Goal: Task Accomplishment & Management: Manage account settings

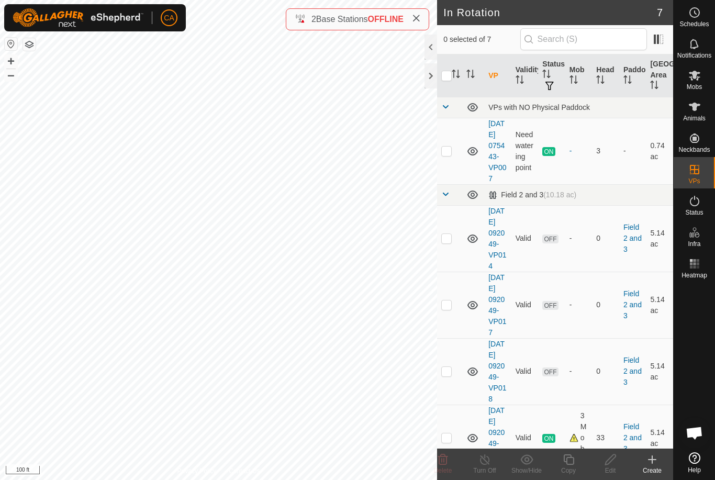
click at [446, 242] on p-checkbox at bounding box center [446, 238] width 10 height 8
click at [445, 462] on icon at bounding box center [442, 459] width 13 height 13
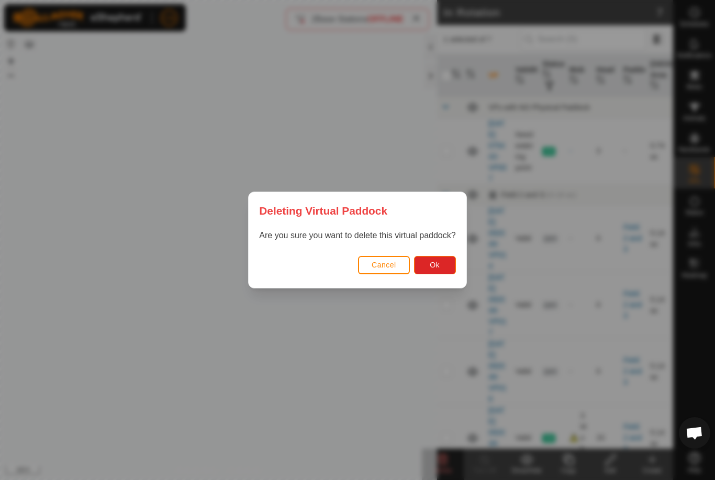
click at [442, 268] on button "Ok" at bounding box center [435, 265] width 42 height 18
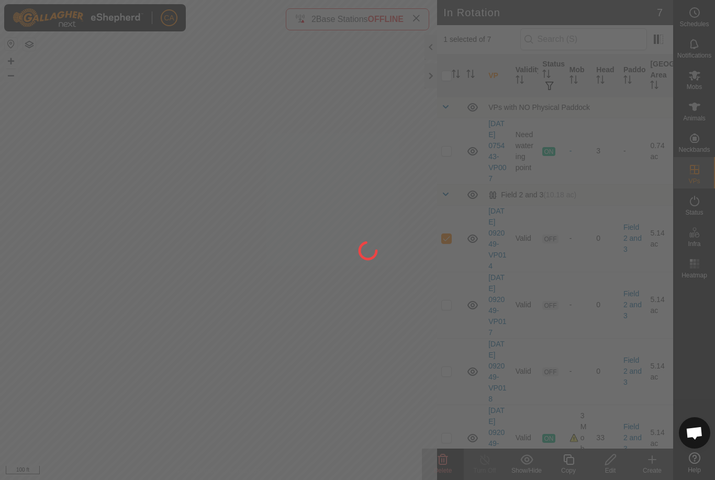
checkbox input "false"
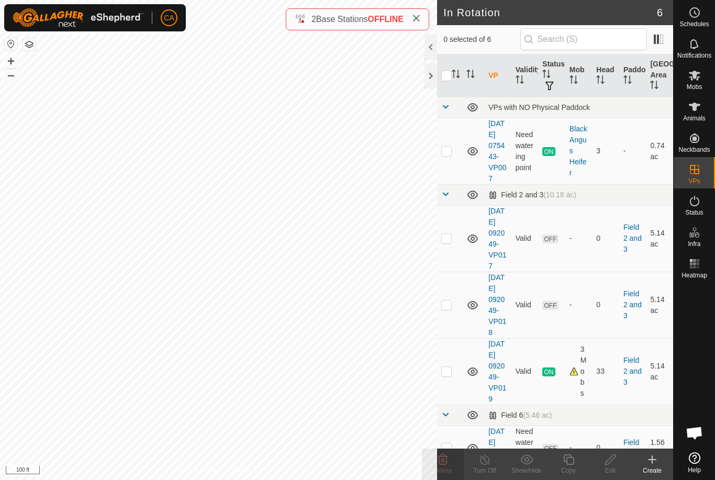
click at [452, 327] on td at bounding box center [449, 304] width 25 height 66
checkbox input "true"
click at [441, 459] on icon at bounding box center [443, 459] width 10 height 10
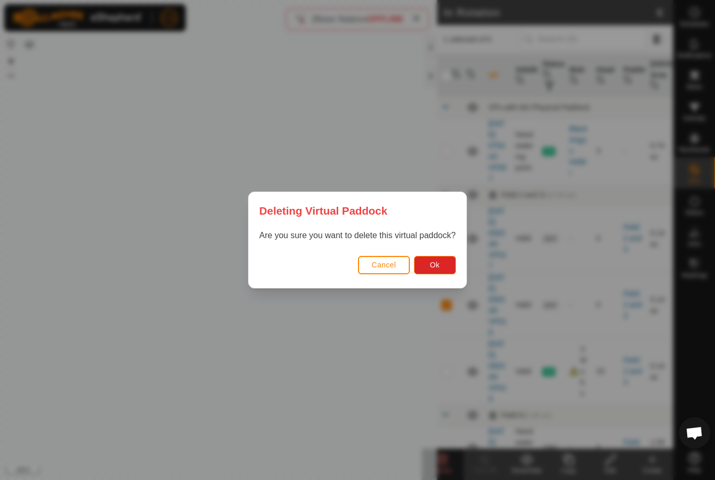
click at [439, 262] on span "Ok" at bounding box center [434, 265] width 10 height 8
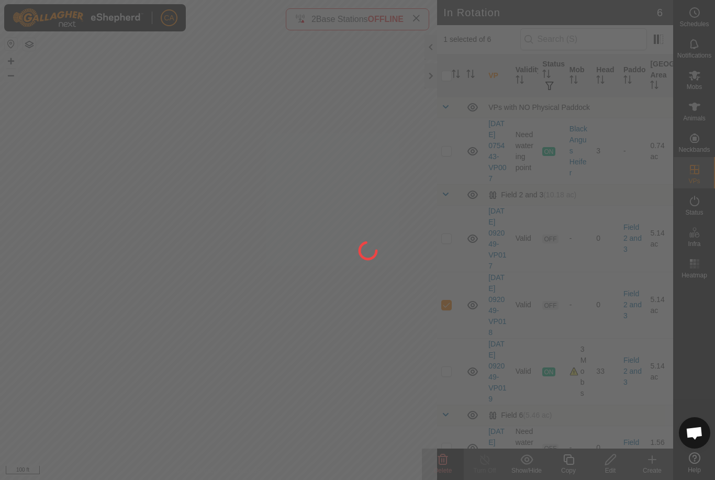
checkbox input "false"
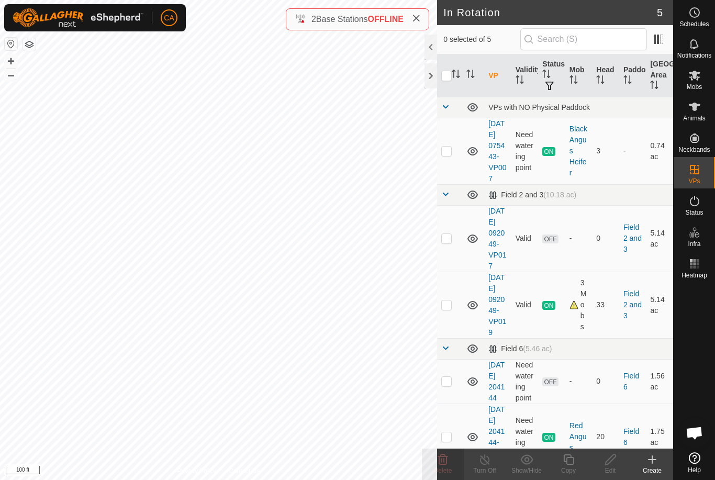
click at [451, 259] on td at bounding box center [449, 238] width 25 height 66
click at [444, 463] on icon at bounding box center [443, 459] width 10 height 10
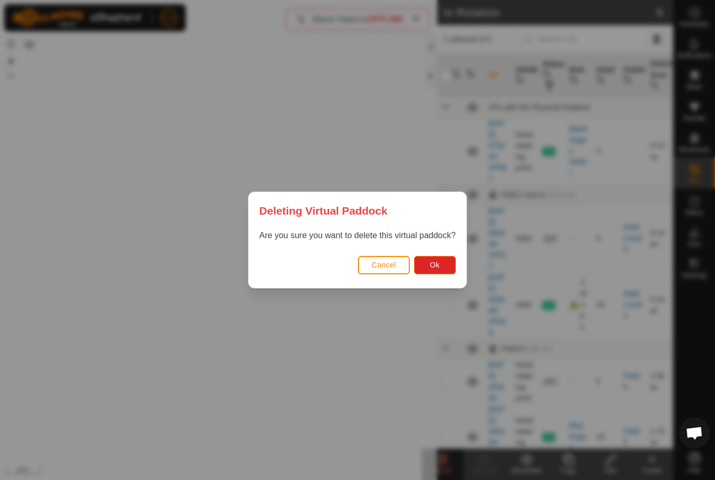
click at [443, 267] on button "Ok" at bounding box center [435, 265] width 42 height 18
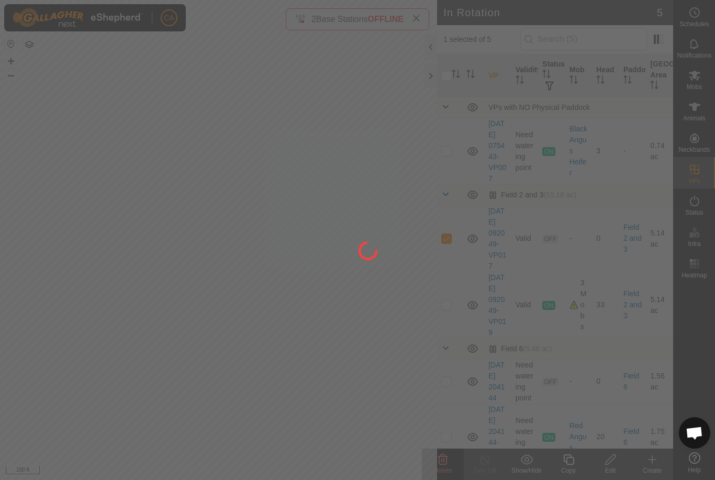
checkbox input "false"
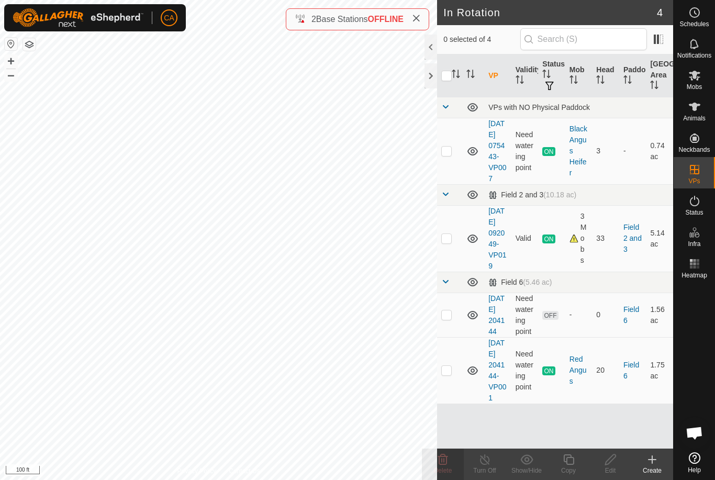
click at [451, 242] on p-checkbox at bounding box center [446, 238] width 10 height 8
checkbox input "true"
click at [568, 463] on icon at bounding box center [568, 459] width 10 height 10
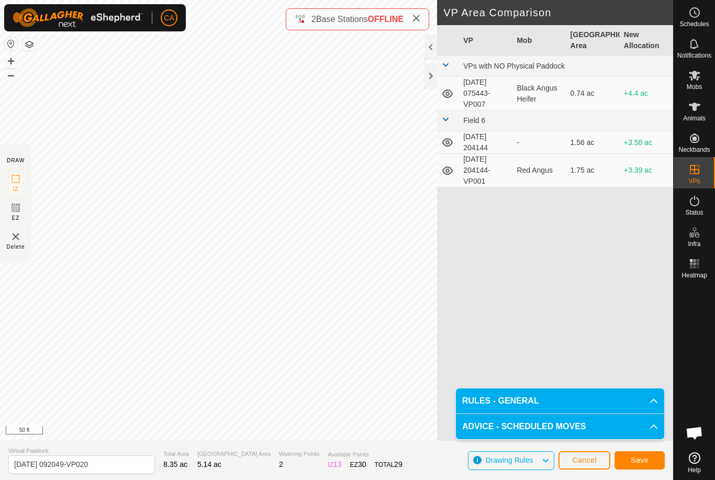
click at [577, 466] on button "Cancel" at bounding box center [584, 460] width 52 height 18
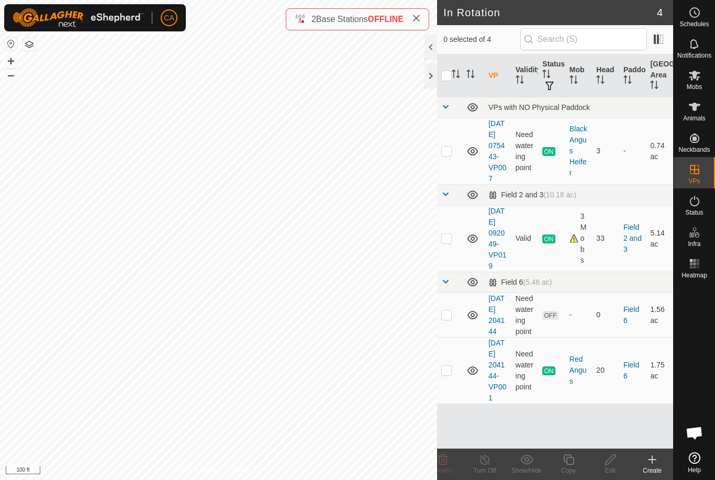
click at [699, 326] on div at bounding box center [693, 364] width 41 height 165
